Goal: Task Accomplishment & Management: Manage account settings

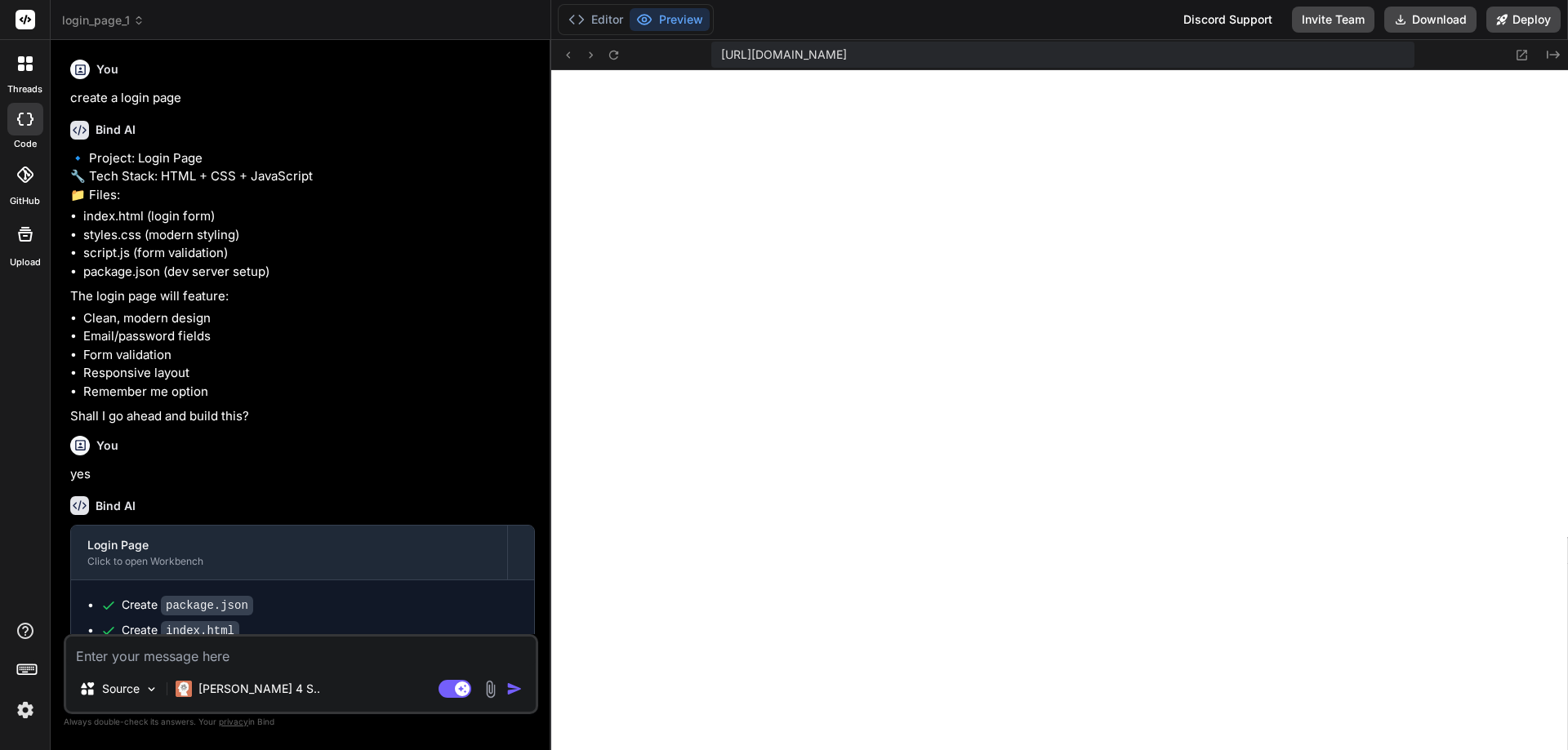
scroll to position [558, 0]
click at [21, 719] on img at bounding box center [25, 709] width 27 height 27
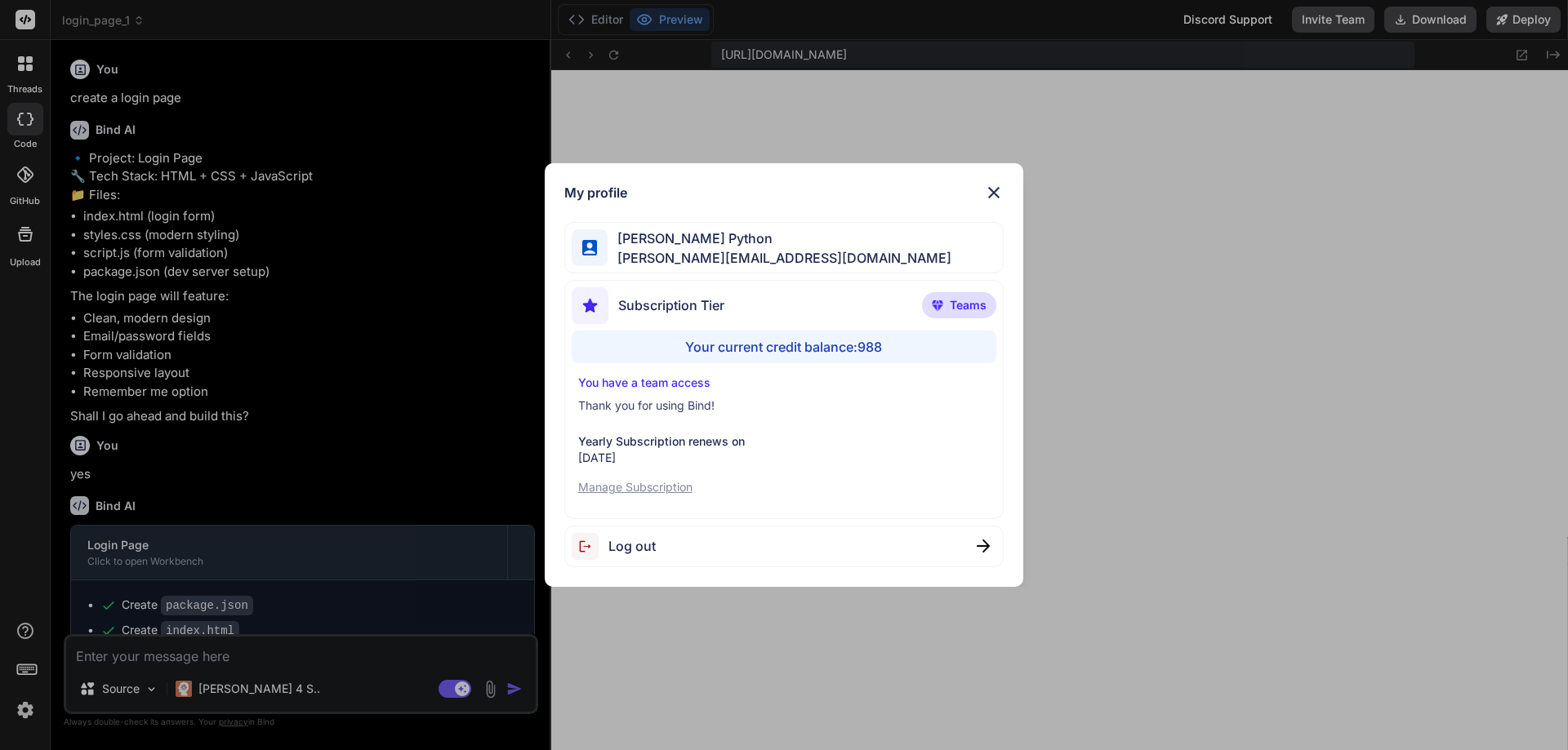
click at [316, 465] on div "My profile Hardik Python hardik@witarist.com Subscription Tier Teams Your curre…" at bounding box center [784, 375] width 1568 height 750
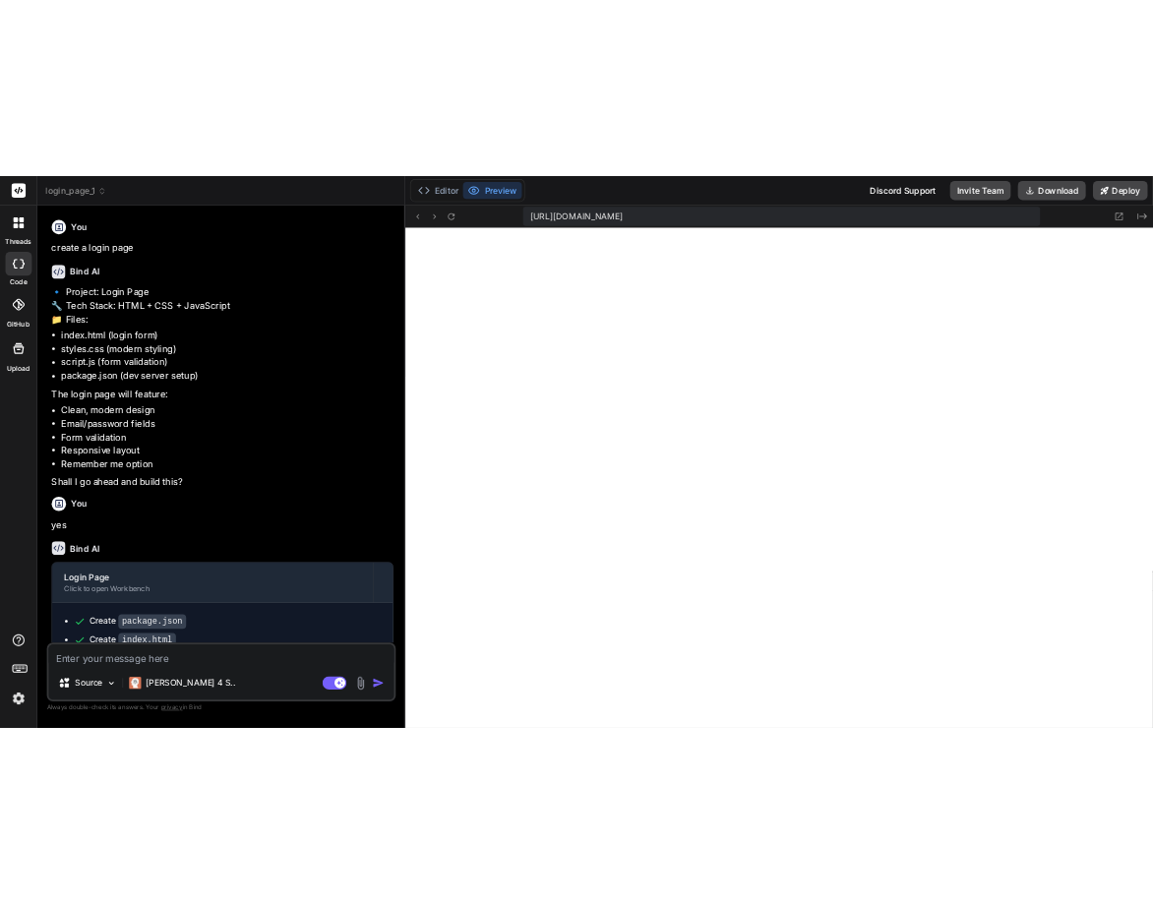
scroll to position [748, 0]
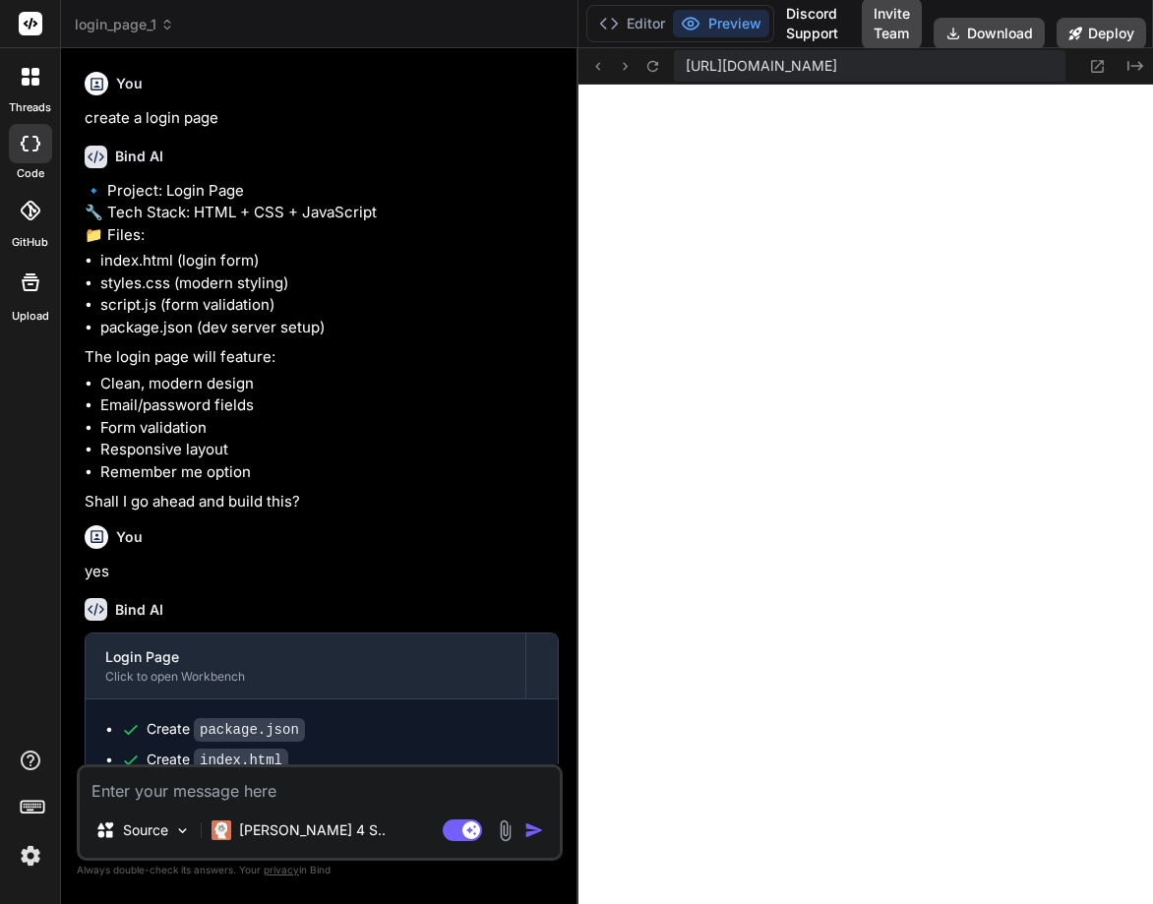
type textarea "x"
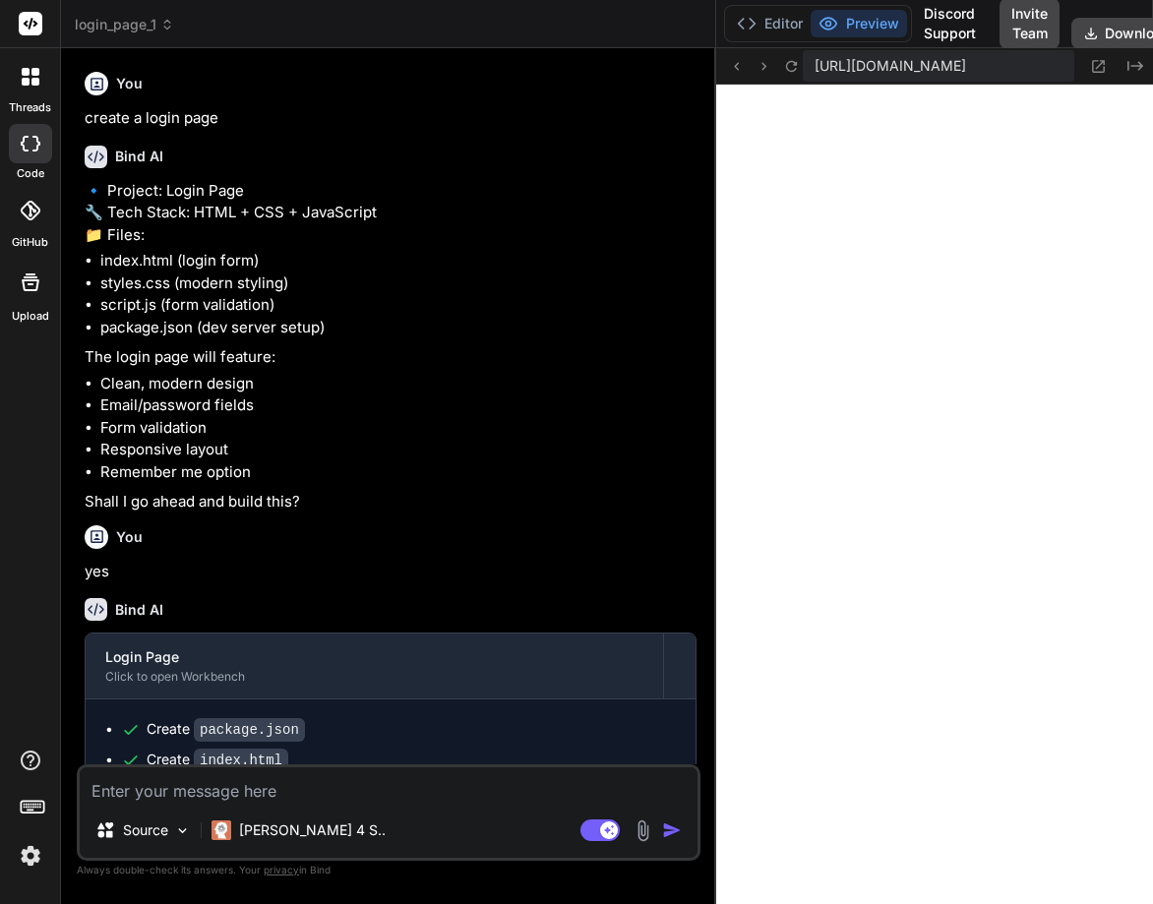
drag, startPoint x: 421, startPoint y: 405, endPoint x: 779, endPoint y: 424, distance: 358.6
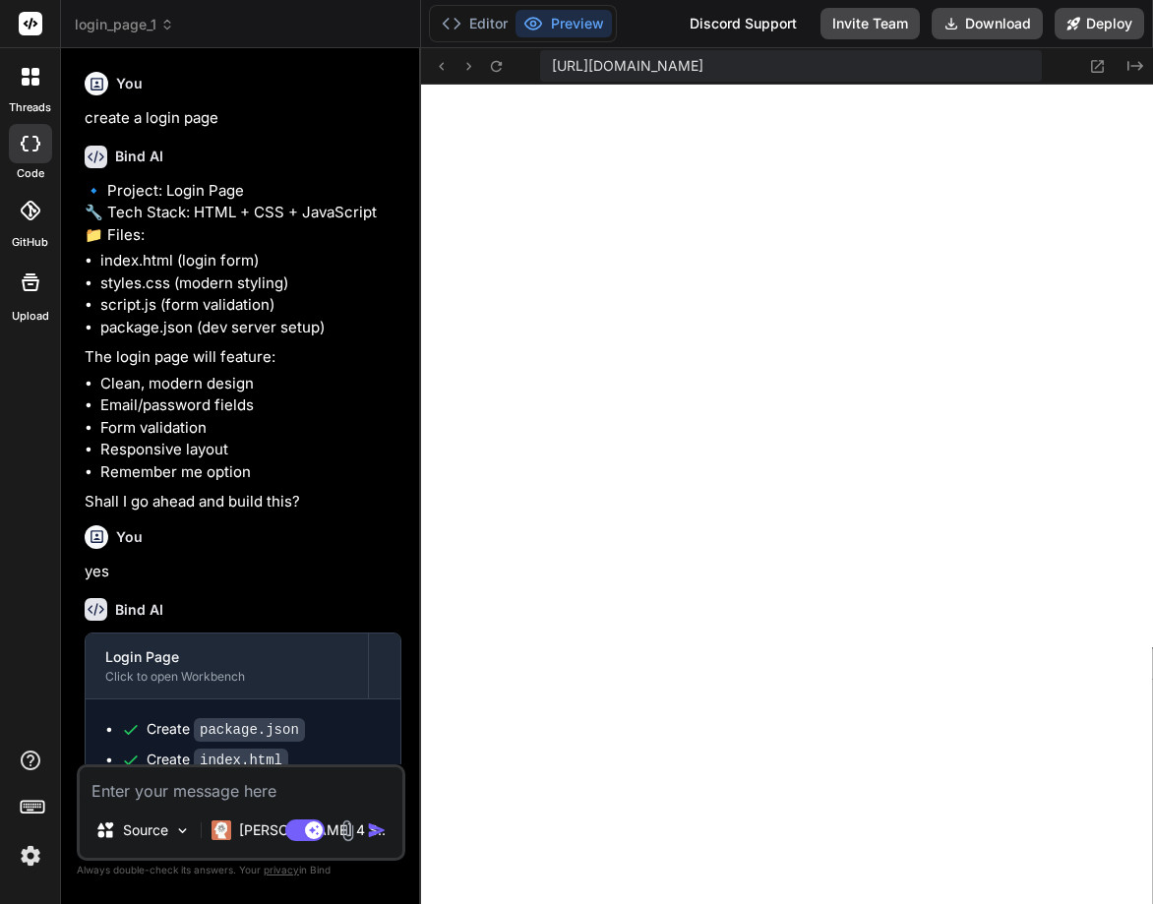
scroll to position [748, 0]
type textarea "x"
